Goal: Information Seeking & Learning: Check status

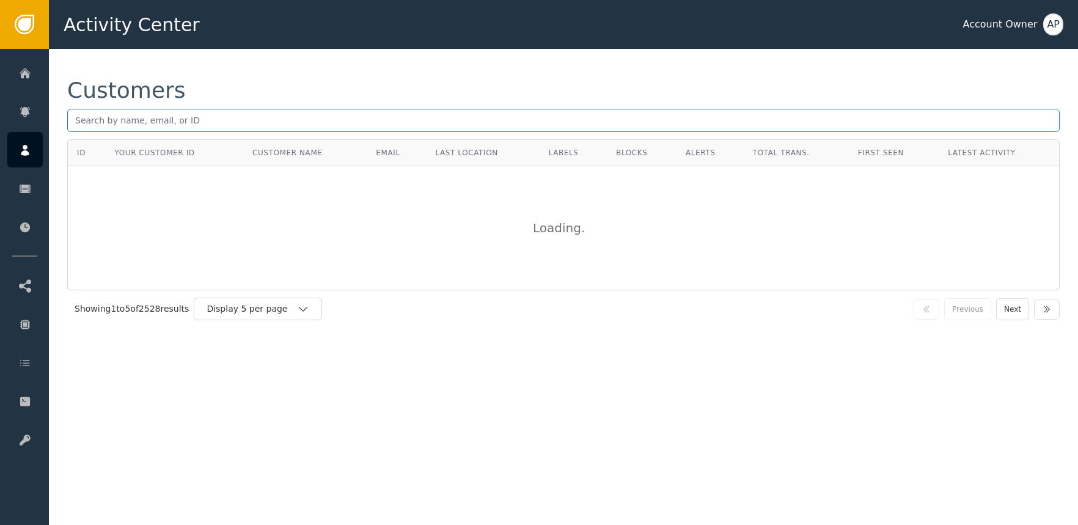
click at [143, 118] on input "text" at bounding box center [563, 120] width 993 height 23
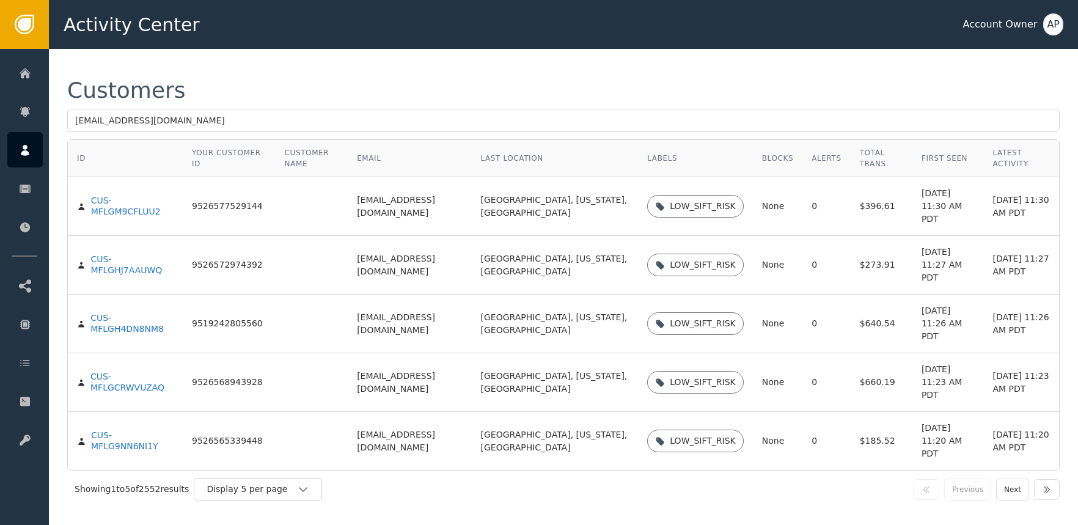
type input "[EMAIL_ADDRESS][DOMAIN_NAME]"
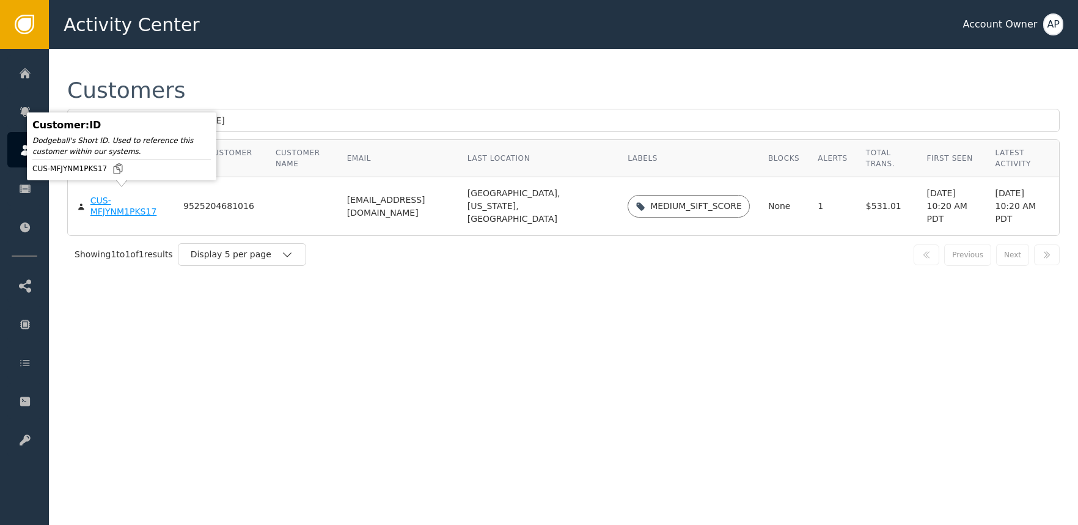
click at [129, 49] on body "Activity Center Account Owner AP Home Alerts Customers Sessions Events Checkpoi…" at bounding box center [539, 24] width 1078 height 49
click at [128, 202] on div "CUS-MFJYNM1PKS17" at bounding box center [127, 206] width 75 height 21
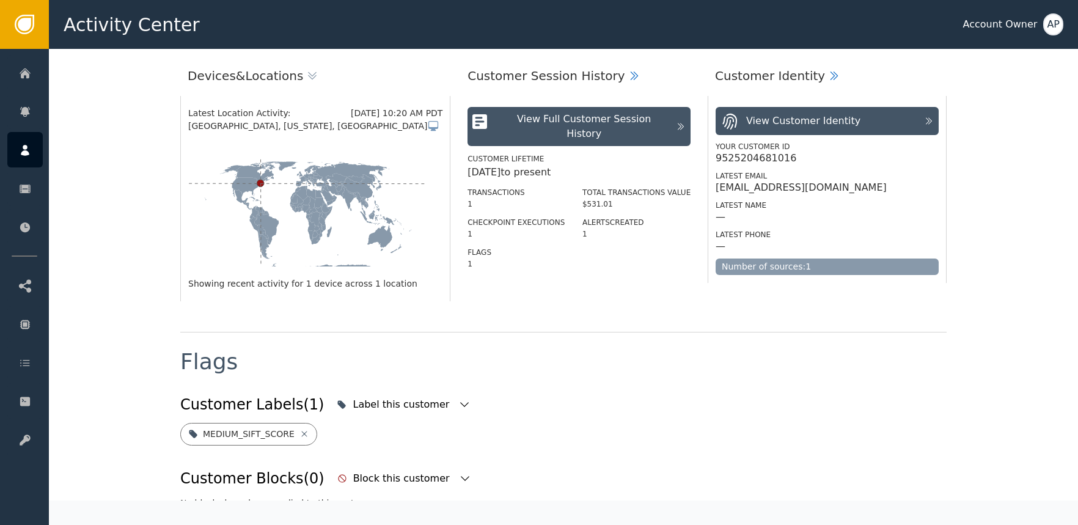
scroll to position [616, 0]
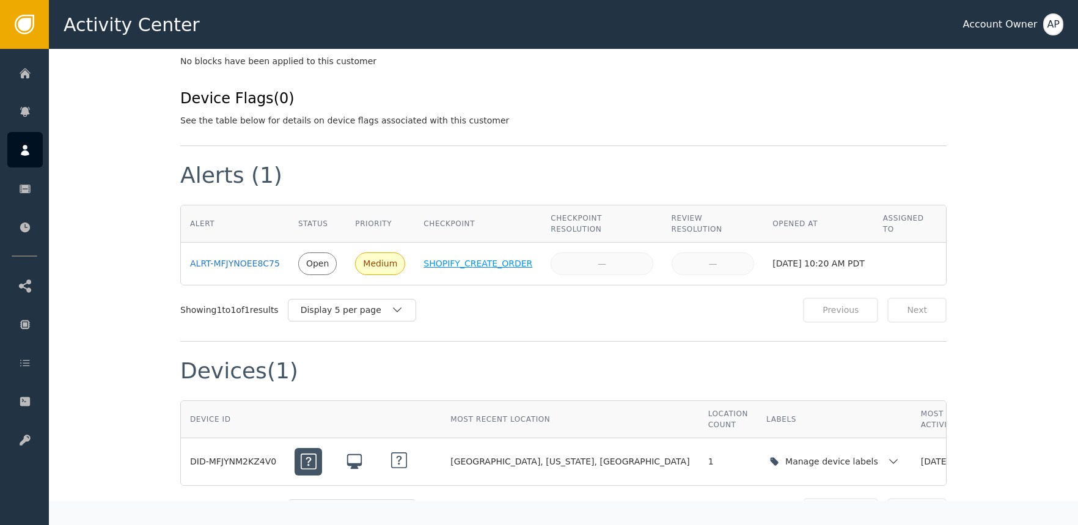
click at [481, 267] on div "SHOPIFY_CREATE_ORDER" at bounding box center [478, 263] width 109 height 13
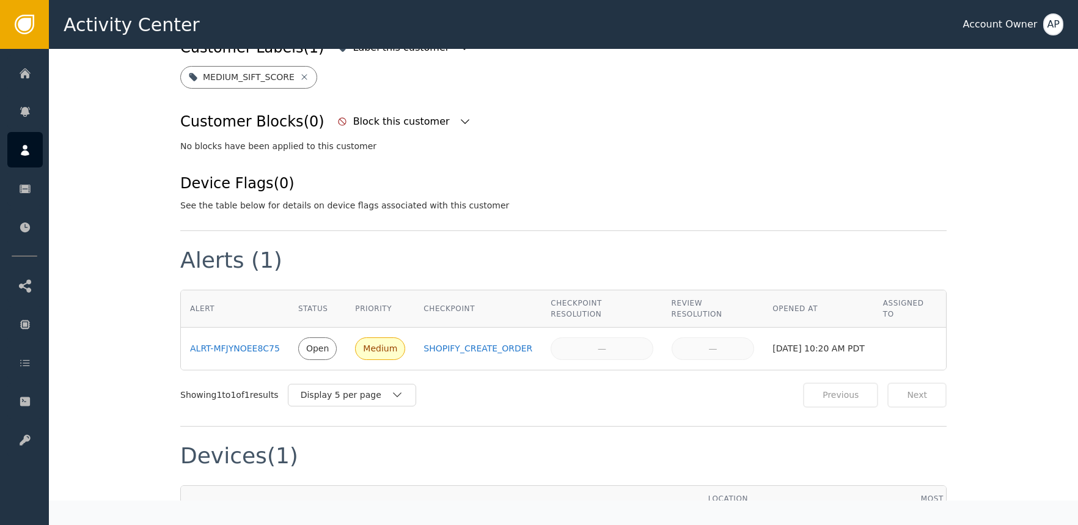
scroll to position [534, 0]
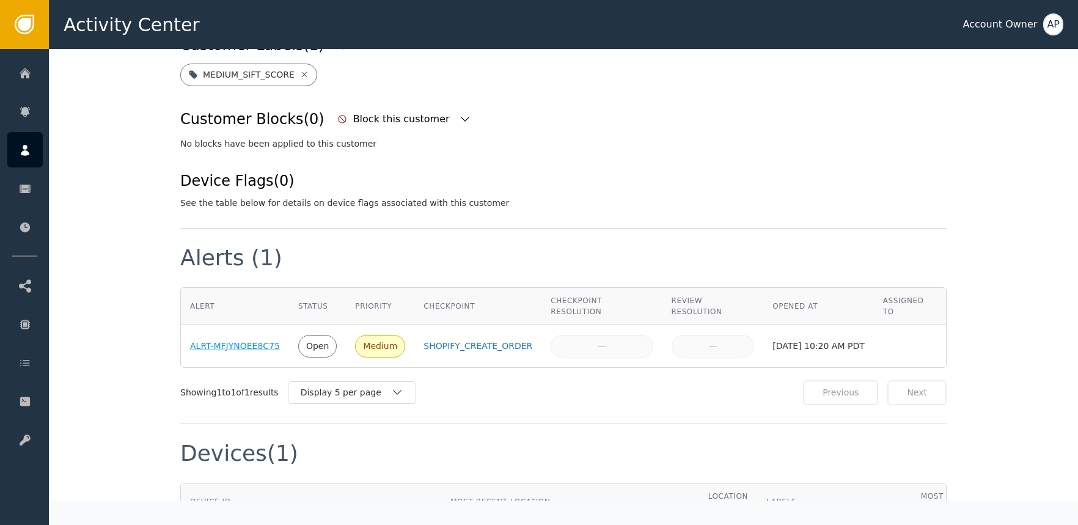
click at [235, 342] on div "ALRT-MFJYNOEE8C75" at bounding box center [235, 346] width 90 height 13
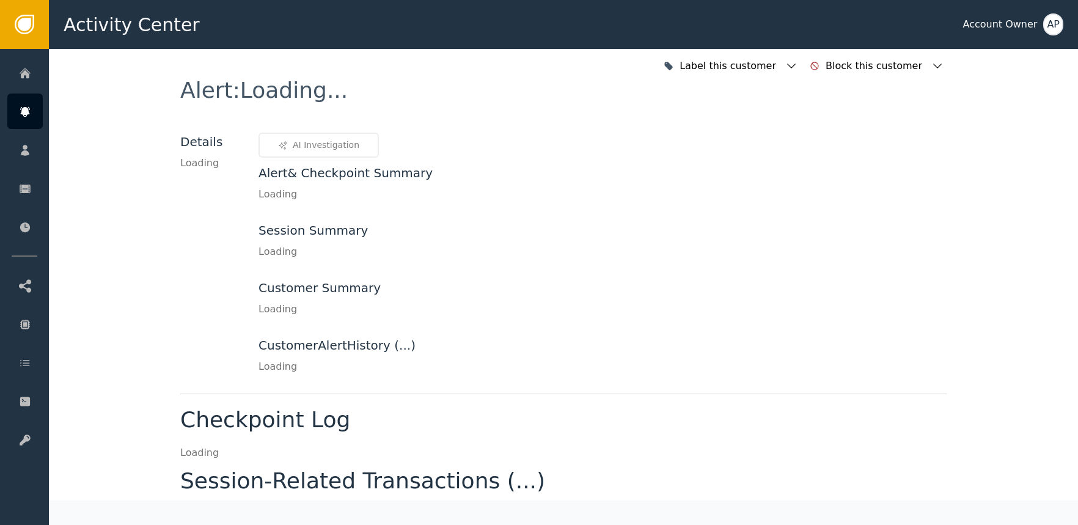
click at [235, 342] on div "Details Loading" at bounding box center [210, 253] width 61 height 241
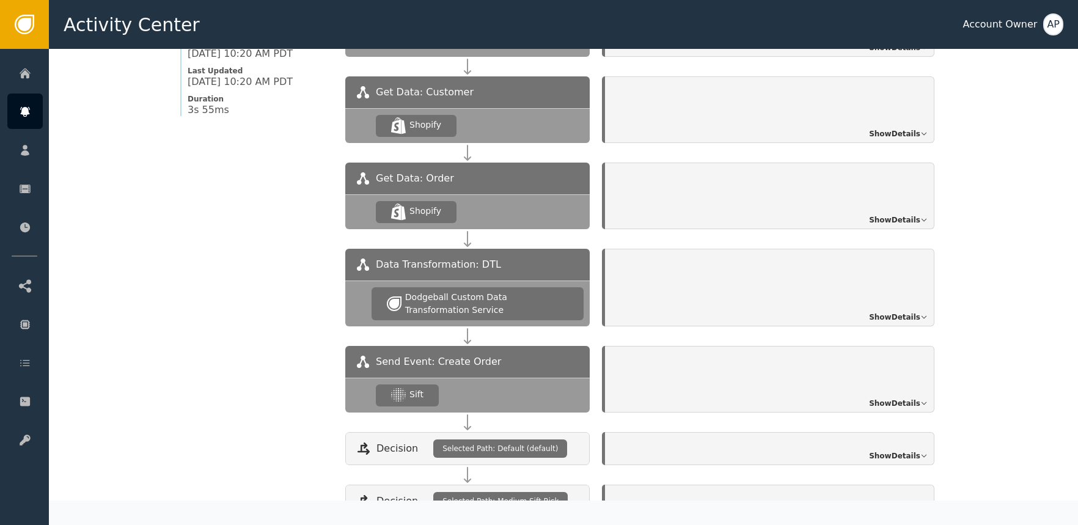
scroll to position [1187, 0]
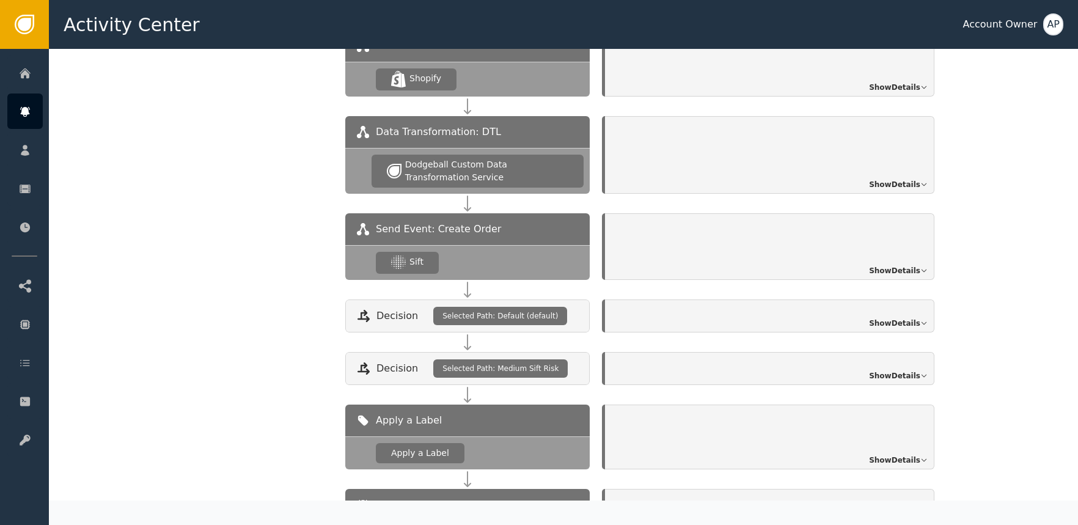
drag, startPoint x: 488, startPoint y: 248, endPoint x: 513, endPoint y: 250, distance: 25.2
click at [491, 248] on div "Sift" at bounding box center [467, 262] width 245 height 35
click at [902, 265] on span "Show Details" at bounding box center [894, 270] width 51 height 11
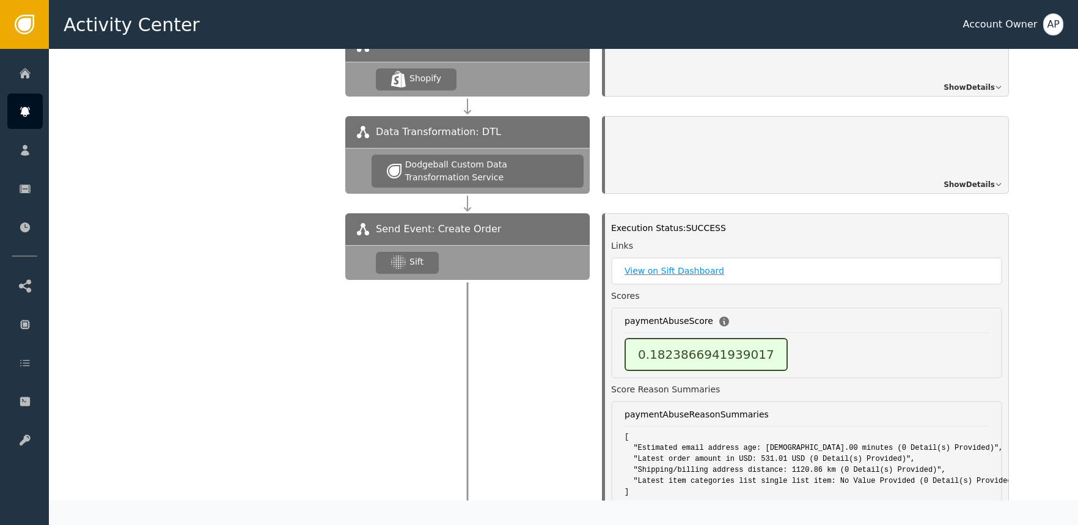
click at [683, 265] on link "View on Sift Dashboard" at bounding box center [807, 271] width 364 height 13
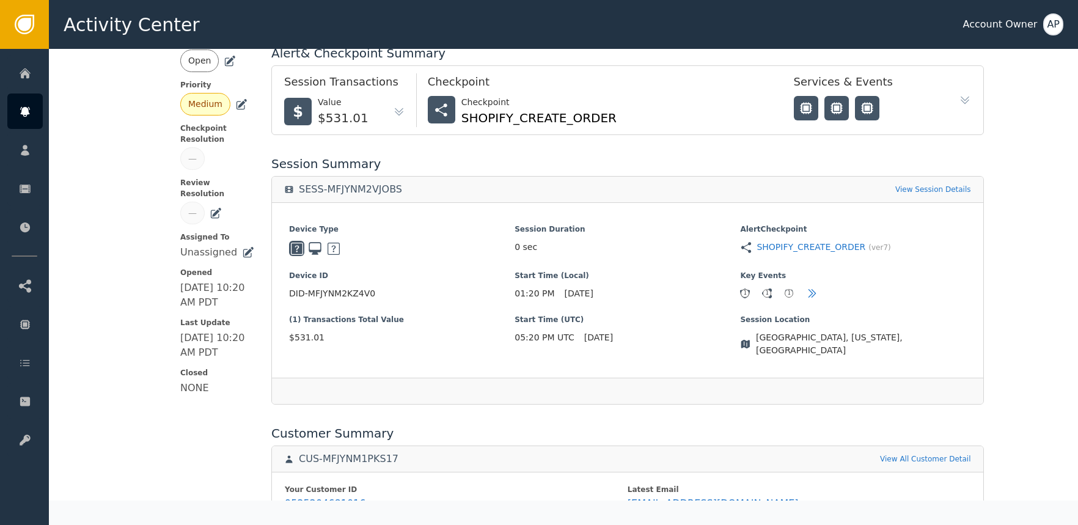
scroll to position [0, 0]
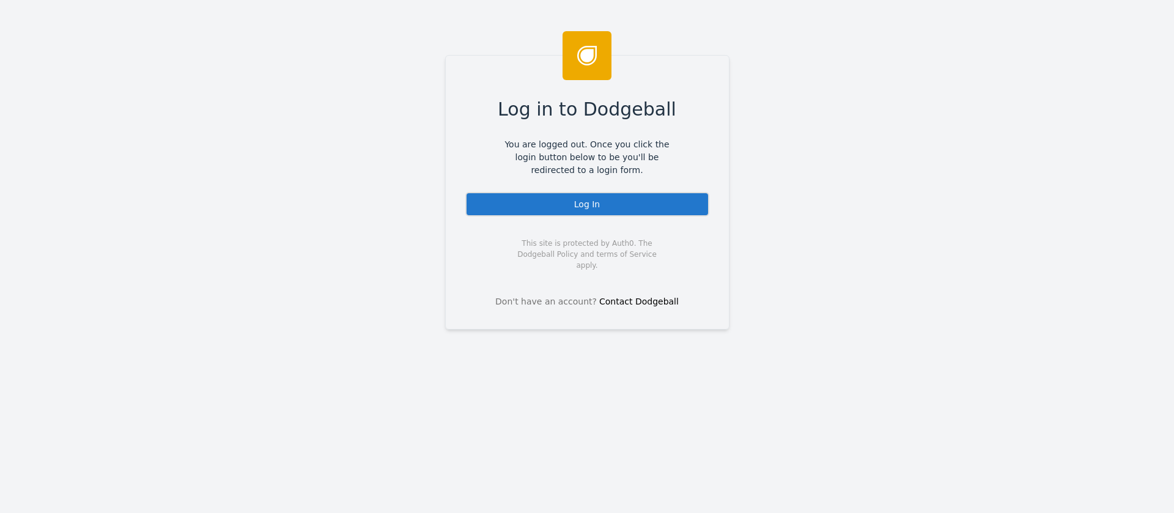
click at [562, 207] on div "Log In" at bounding box center [587, 204] width 244 height 24
